Goal: Information Seeking & Learning: Learn about a topic

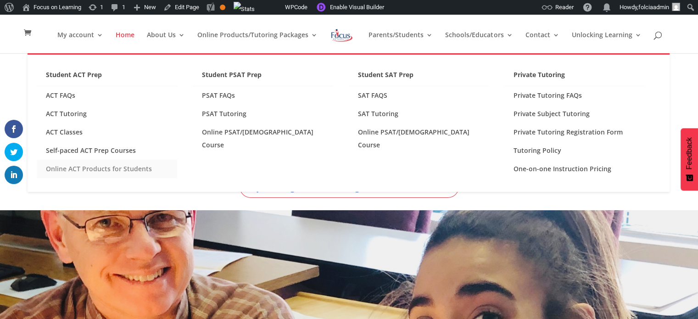
click at [108, 168] on link "Online ACT Products for Students" at bounding box center [107, 169] width 140 height 18
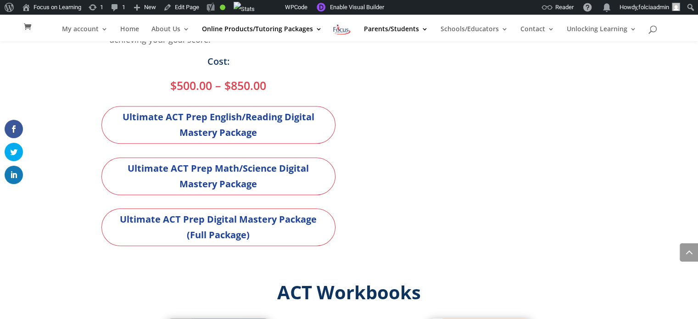
scroll to position [630, 0]
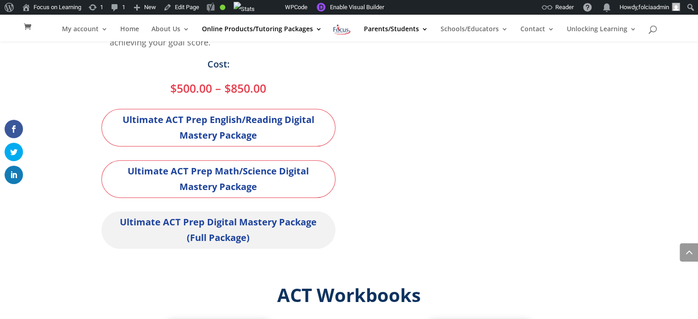
click at [227, 221] on link "Ultimate ACT Prep Digital Mastery Package (Full Package)" at bounding box center [218, 230] width 234 height 38
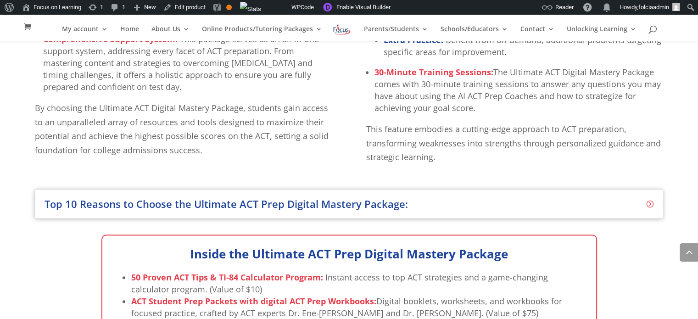
scroll to position [700, 0]
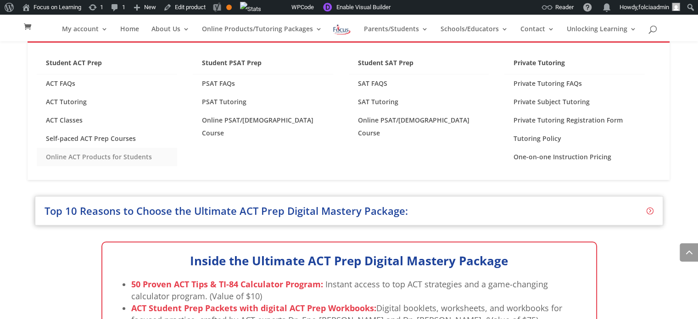
click at [84, 157] on link "Online ACT Products for Students" at bounding box center [107, 157] width 140 height 18
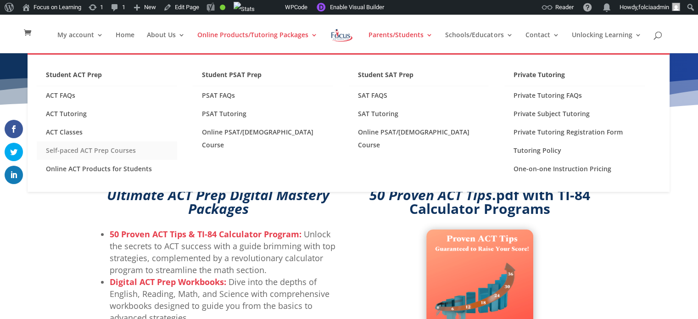
click at [108, 149] on link "Self-paced ACT Prep Courses" at bounding box center [107, 150] width 140 height 18
